Goal: Navigation & Orientation: Find specific page/section

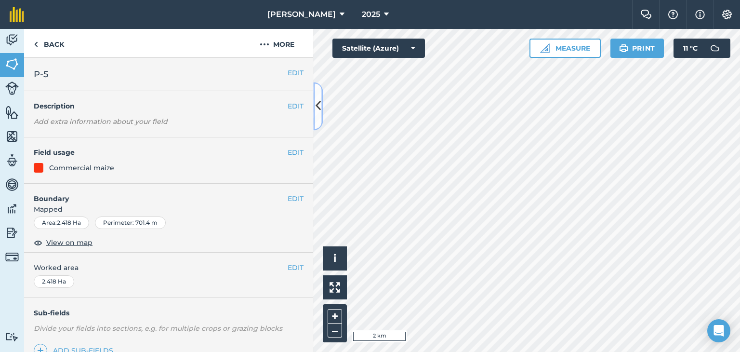
click at [317, 105] on icon at bounding box center [317, 106] width 5 height 17
